Goal: Find specific page/section: Find specific page/section

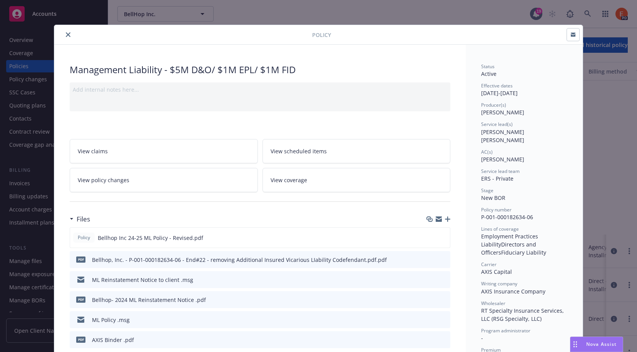
scroll to position [191, 0]
drag, startPoint x: 62, startPoint y: 36, endPoint x: 177, endPoint y: 17, distance: 116.6
click at [64, 36] on button "close" at bounding box center [68, 34] width 9 height 9
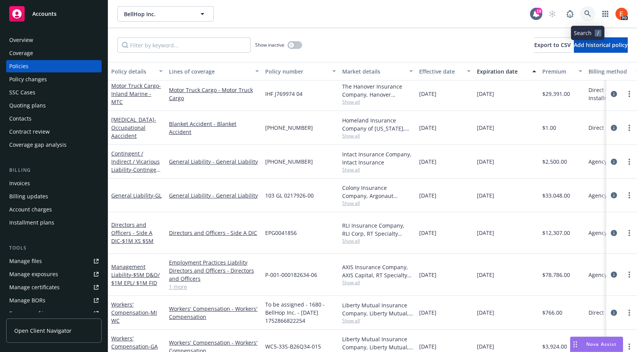
click at [587, 14] on icon at bounding box center [587, 13] width 7 height 7
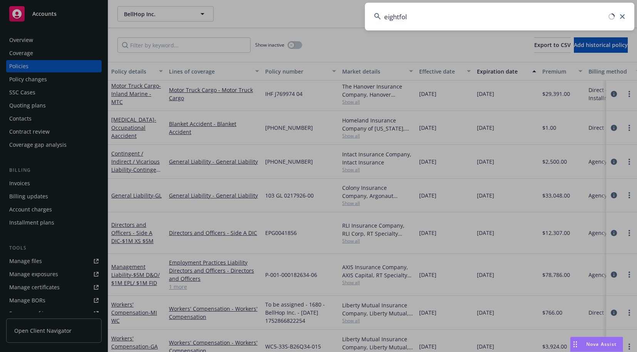
type input "eightfold"
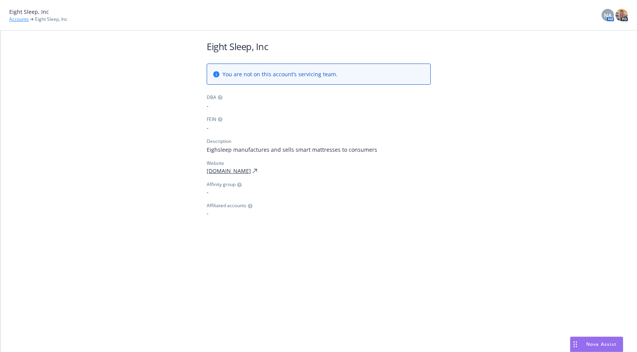
click at [13, 20] on link "Accounts" at bounding box center [19, 19] width 20 height 7
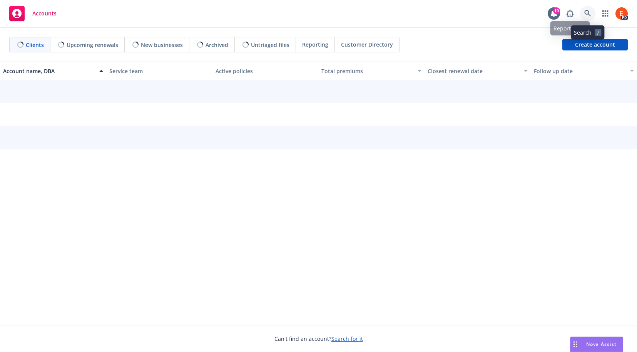
click at [586, 13] on icon at bounding box center [587, 13] width 7 height 7
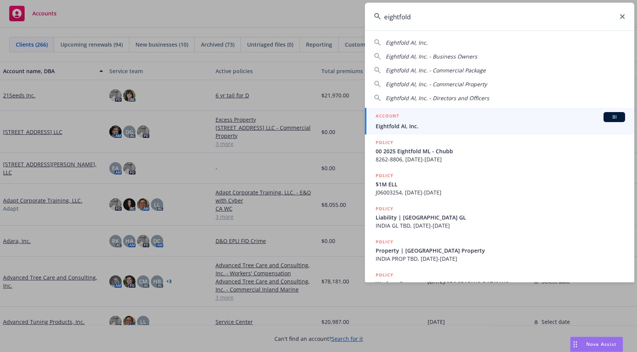
type input "eightfold"
click at [415, 119] on div "ACCOUNT BI" at bounding box center [500, 117] width 249 height 10
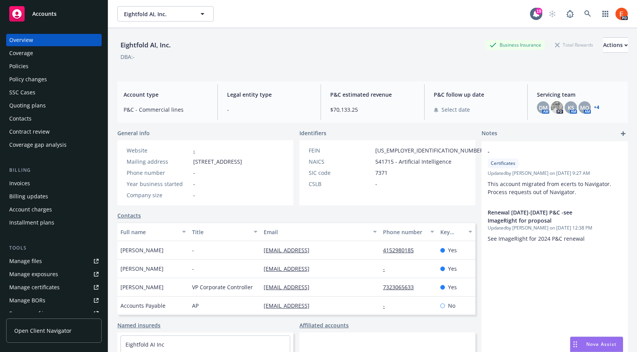
click at [17, 68] on div "Policies" at bounding box center [18, 66] width 19 height 12
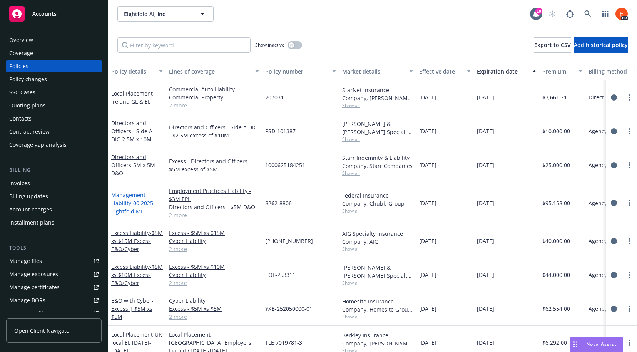
click at [131, 204] on span "- 00 2025 Eightfold ML - Chubb" at bounding box center [132, 210] width 42 height 23
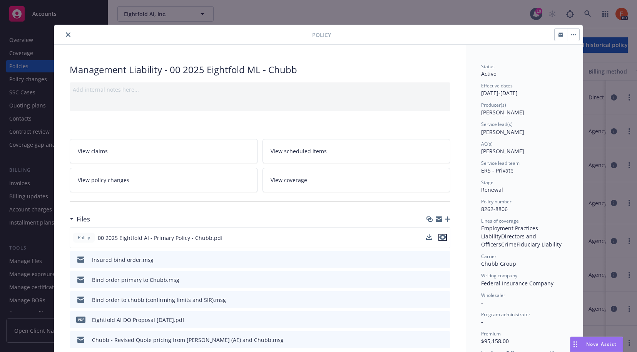
click at [442, 238] on icon "preview file" at bounding box center [442, 236] width 7 height 5
